Goal: Information Seeking & Learning: Find specific fact

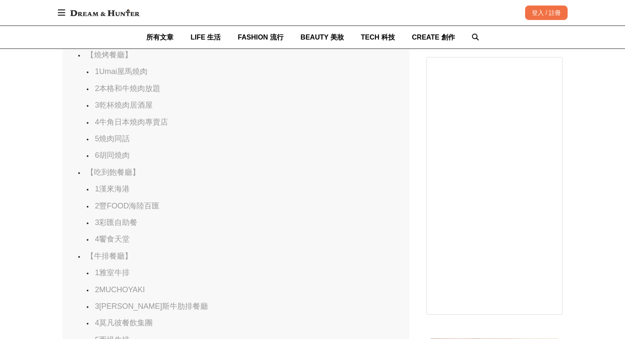
scroll to position [691, 0]
click at [111, 138] on link "5燒肉同話" at bounding box center [112, 136] width 35 height 9
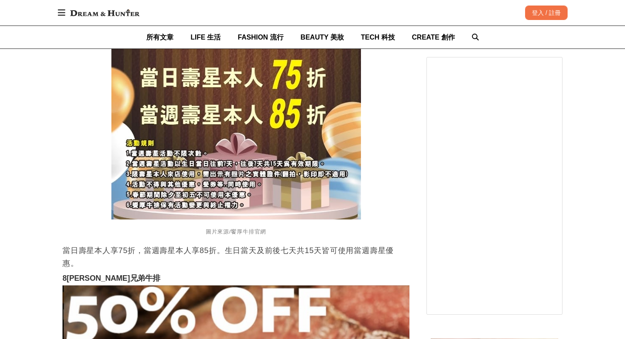
scroll to position [10879, 0]
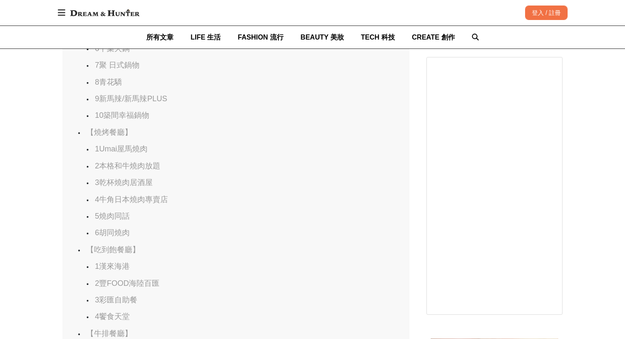
scroll to position [629, 0]
click at [120, 200] on link "5燒肉同話" at bounding box center [112, 199] width 35 height 9
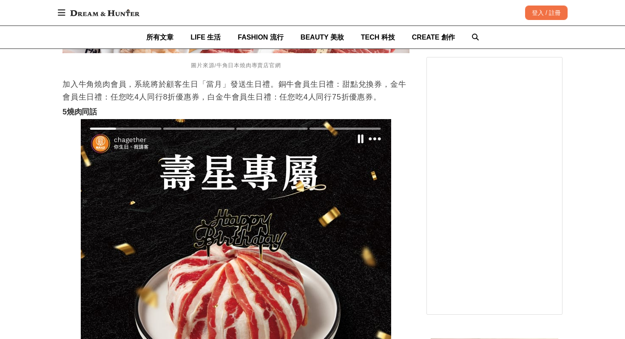
scroll to position [6351, 0]
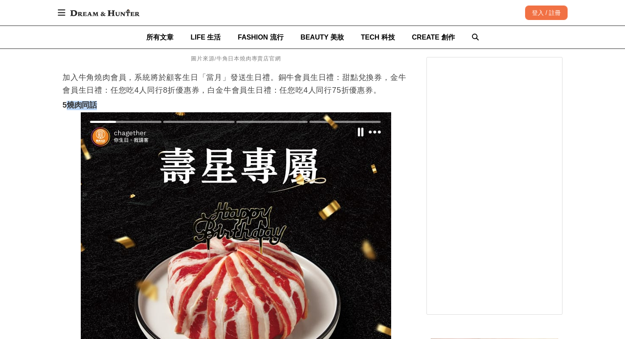
drag, startPoint x: 69, startPoint y: 103, endPoint x: 98, endPoint y: 104, distance: 29.4
click at [98, 104] on h3 "5燒肉同話" at bounding box center [236, 105] width 347 height 9
copy strong "燒肉同話"
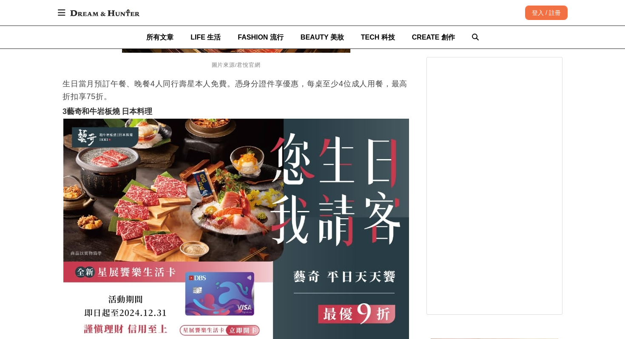
scroll to position [13183, 0]
